Goal: Check status: Check status

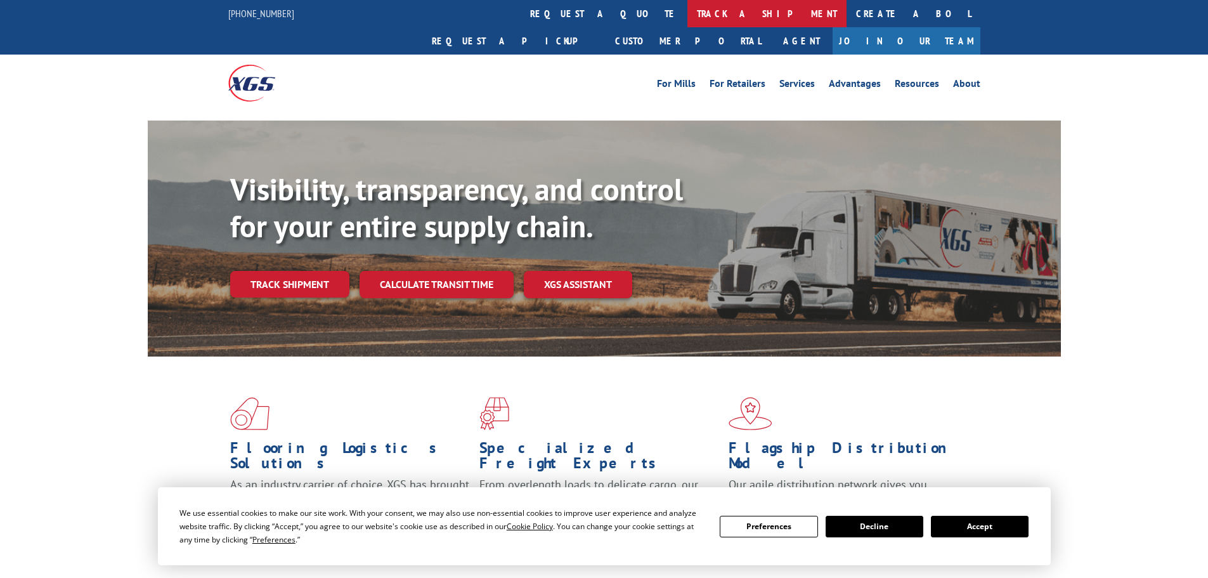
click at [687, 21] on link "track a shipment" at bounding box center [766, 13] width 159 height 27
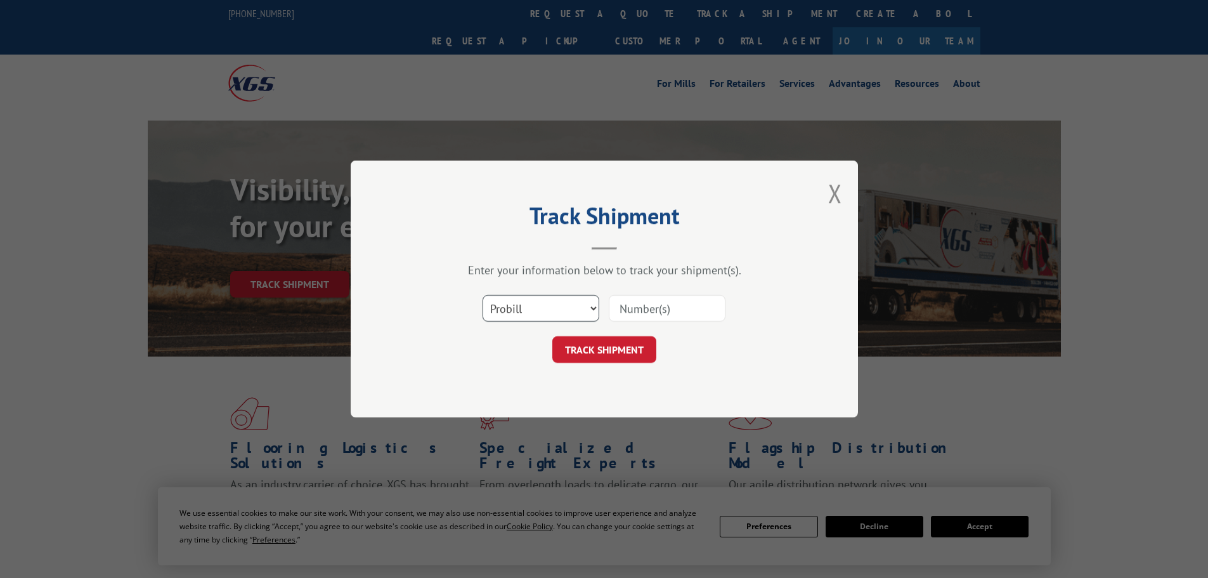
click at [533, 317] on select "Select category... Probill BOL PO" at bounding box center [540, 308] width 117 height 27
select select "bol"
click at [482, 295] on select "Select category... Probill BOL PO" at bounding box center [540, 308] width 117 height 27
click at [660, 300] on input at bounding box center [667, 308] width 117 height 27
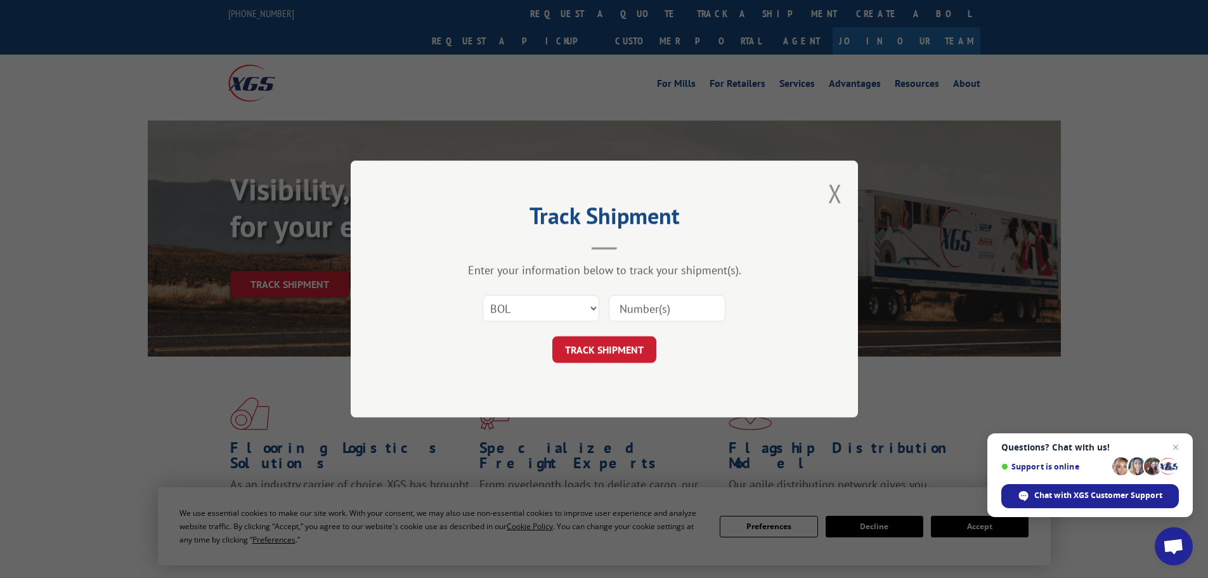
paste input "484819"
type input "484819"
click at [613, 357] on button "TRACK SHIPMENT" at bounding box center [604, 349] width 104 height 27
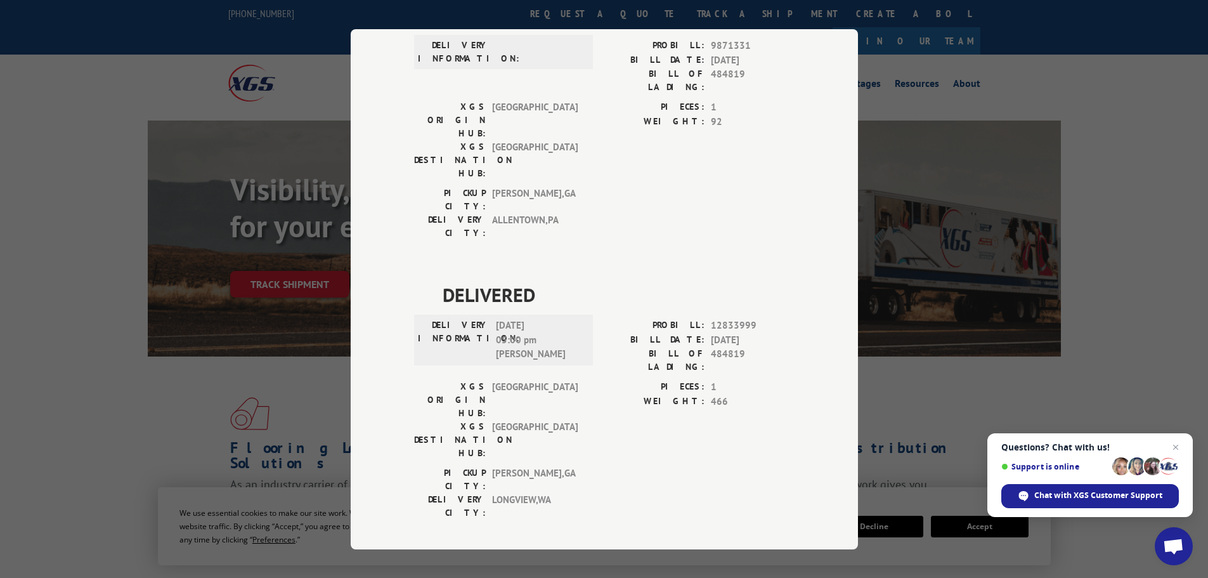
scroll to position [697, 0]
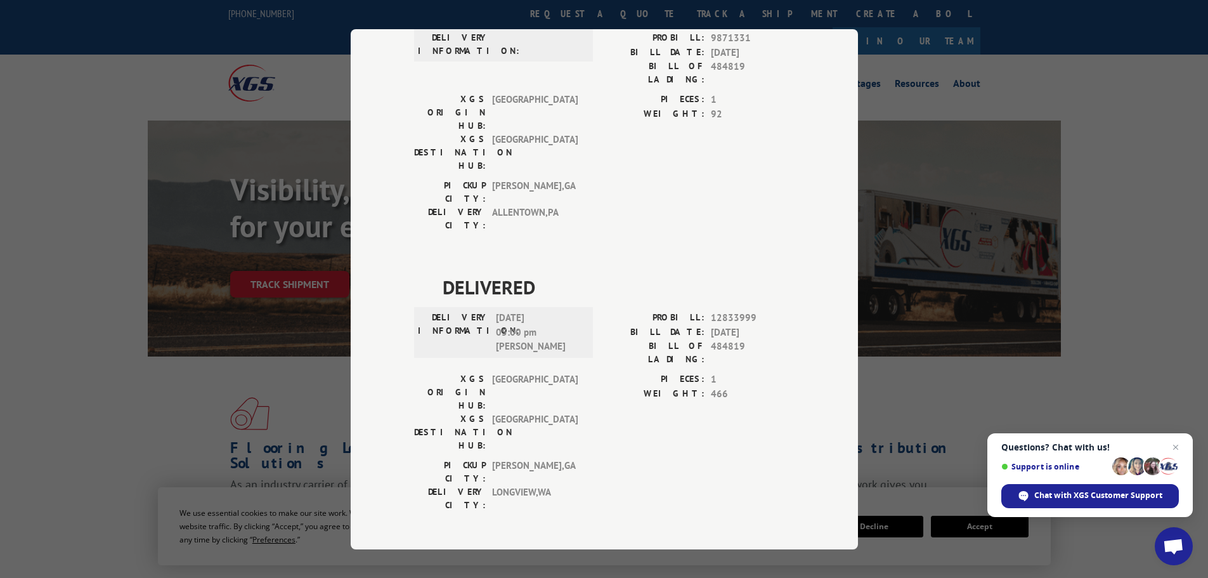
drag, startPoint x: 575, startPoint y: 283, endPoint x: 436, endPoint y: 290, distance: 139.6
copy span "[DATE]"
